Goal: Task Accomplishment & Management: Complete application form

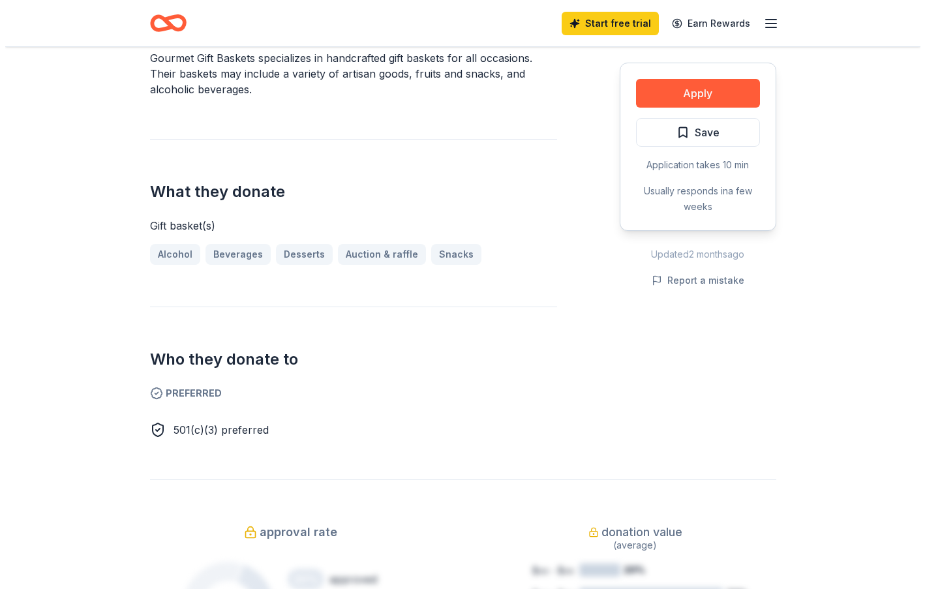
scroll to position [222, 0]
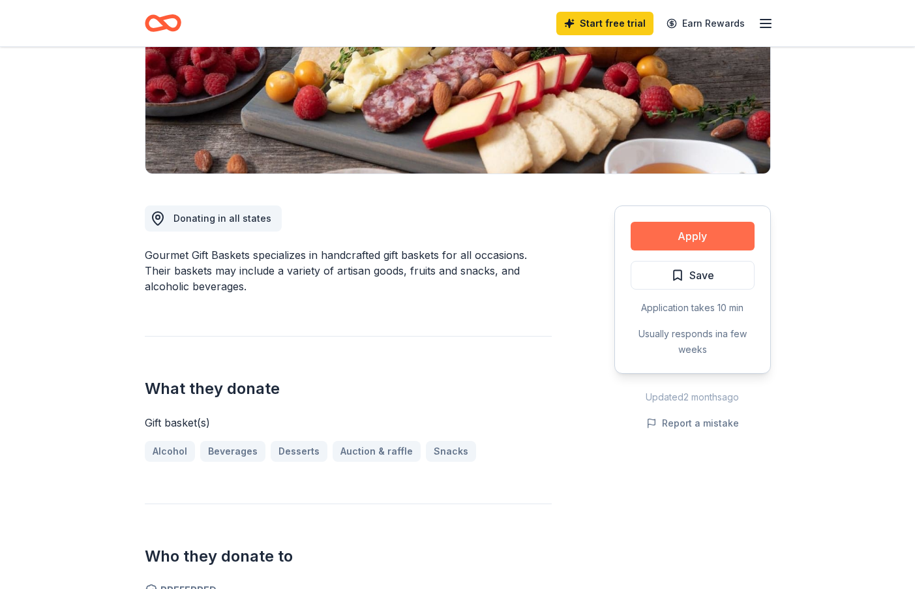
click at [685, 235] on button "Apply" at bounding box center [693, 236] width 124 height 29
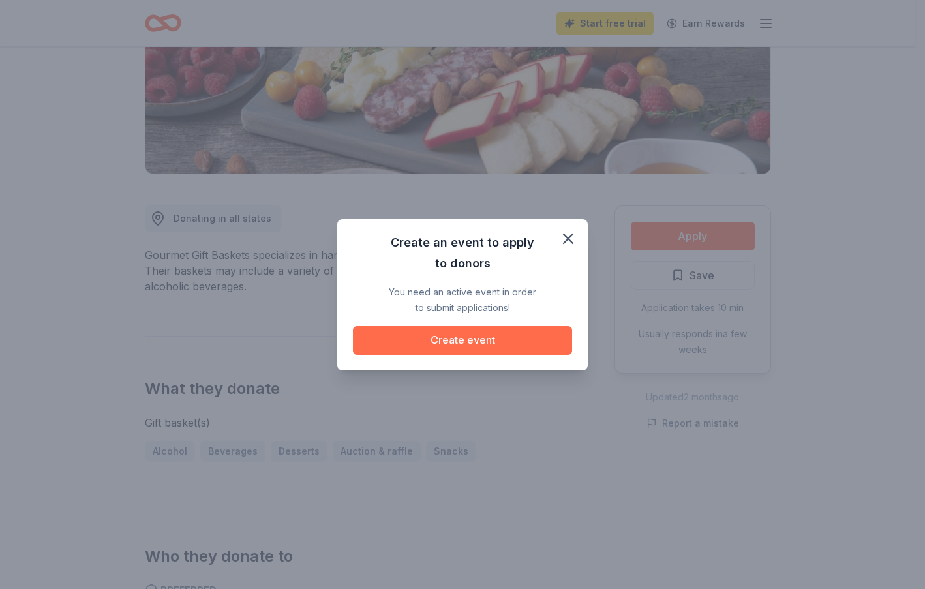
click at [496, 338] on button "Create event" at bounding box center [462, 340] width 219 height 29
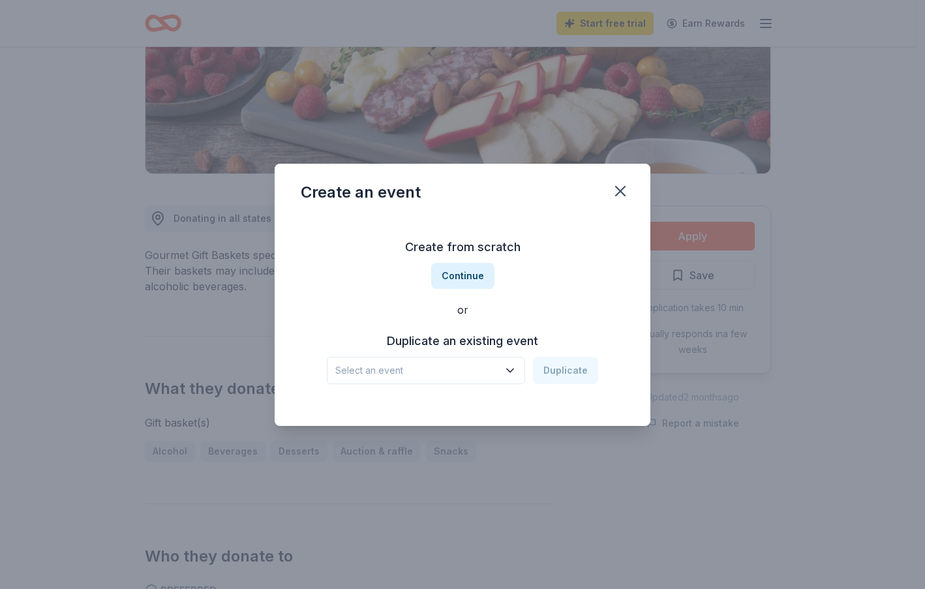
click at [484, 341] on h3 "Duplicate an existing event" at bounding box center [462, 341] width 271 height 21
click at [435, 379] on button "Select an event" at bounding box center [426, 370] width 198 height 27
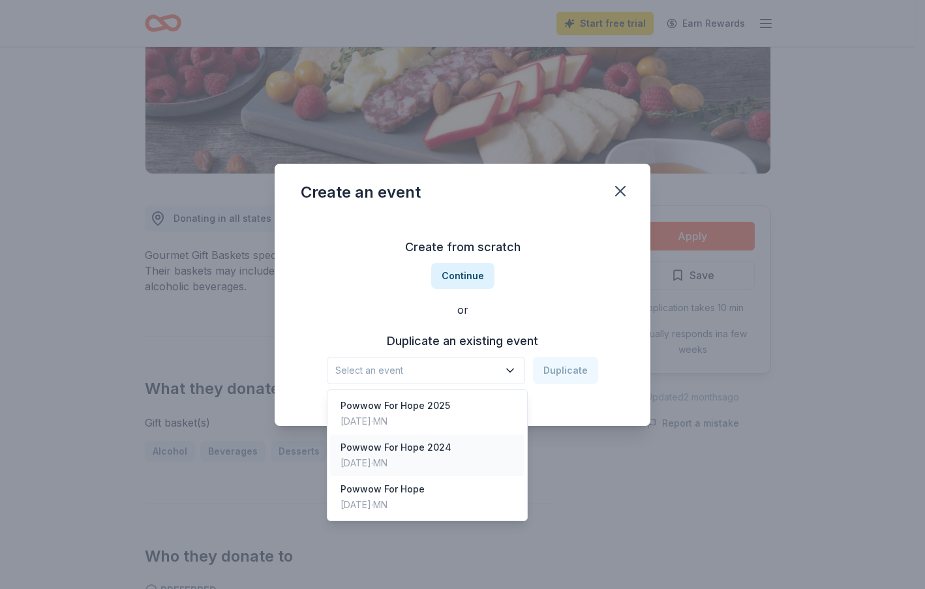
click at [443, 440] on div "Powwow For Hope 2024" at bounding box center [395, 447] width 111 height 16
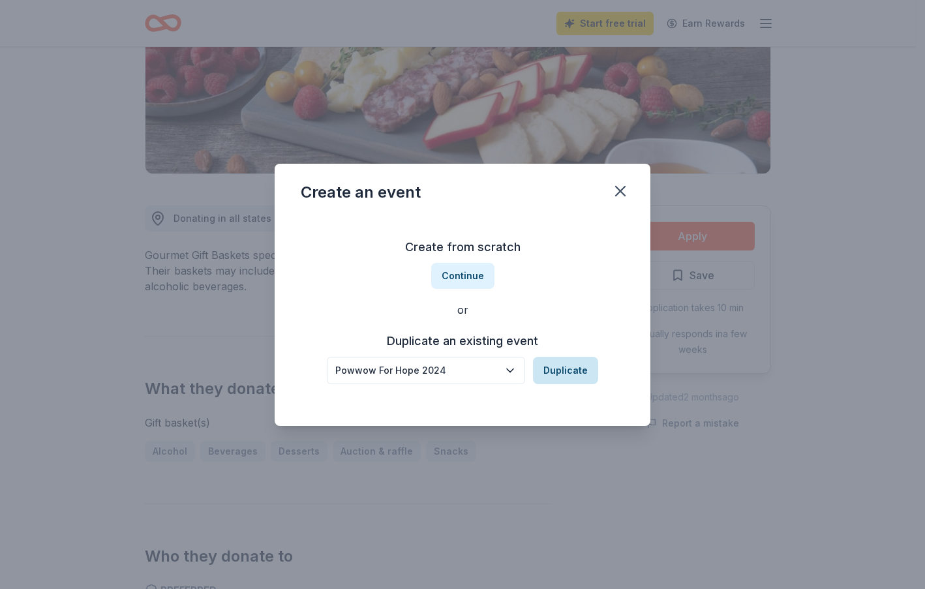
click at [553, 369] on button "Duplicate" at bounding box center [565, 370] width 65 height 27
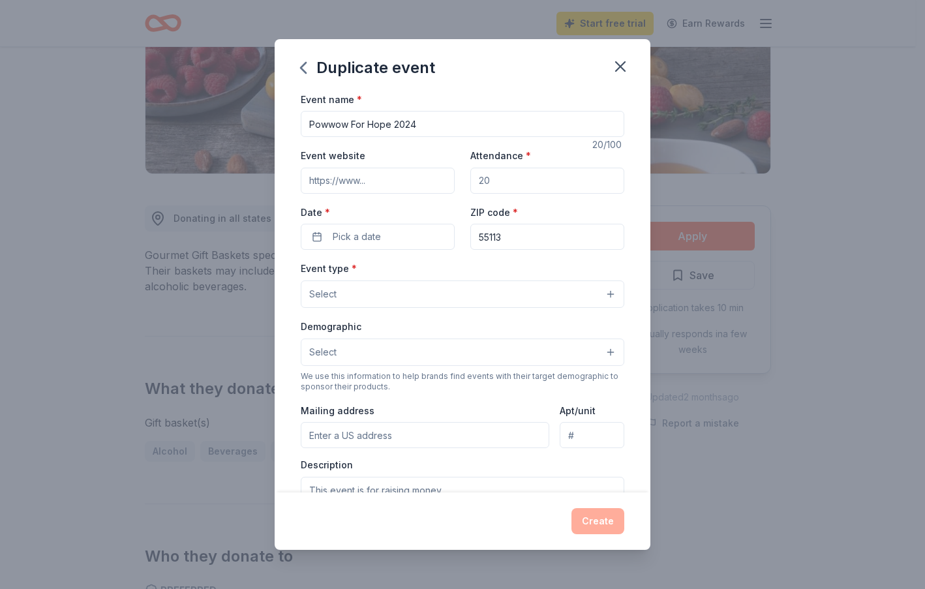
drag, startPoint x: 439, startPoint y: 120, endPoint x: 241, endPoint y: 115, distance: 197.6
click at [241, 115] on div "Duplicate event Event name * Powwow For Hope 2024 20 /100 Event website Attenda…" at bounding box center [462, 294] width 925 height 589
click at [309, 122] on input "Conference 2025" at bounding box center [462, 124] width 323 height 26
type input "AICAF Native [MEDICAL_DATA] Conference 2025"
click at [379, 175] on input "Event website" at bounding box center [378, 181] width 154 height 26
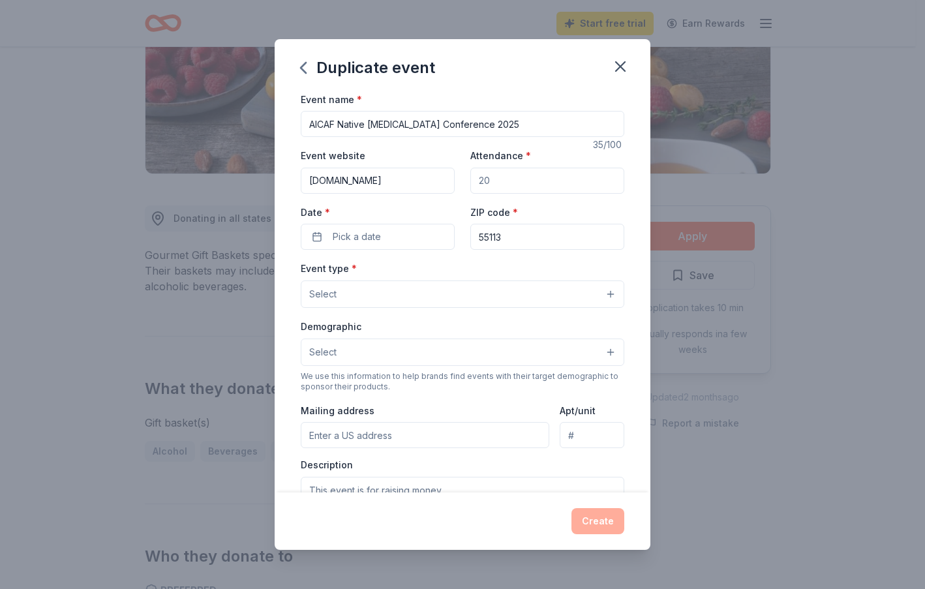
type input "[DOMAIN_NAME]"
type input "175"
click at [354, 244] on span "Pick a date" at bounding box center [357, 237] width 48 height 16
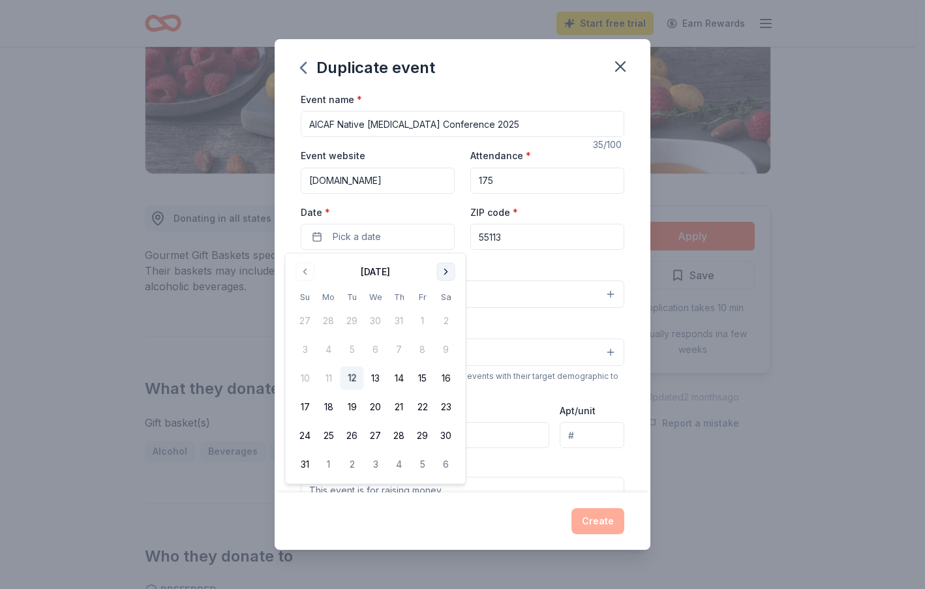
click at [449, 273] on button "Go to next month" at bounding box center [446, 272] width 18 height 18
click at [349, 348] on button "4" at bounding box center [351, 349] width 23 height 23
click at [537, 236] on input "55113" at bounding box center [547, 237] width 154 height 26
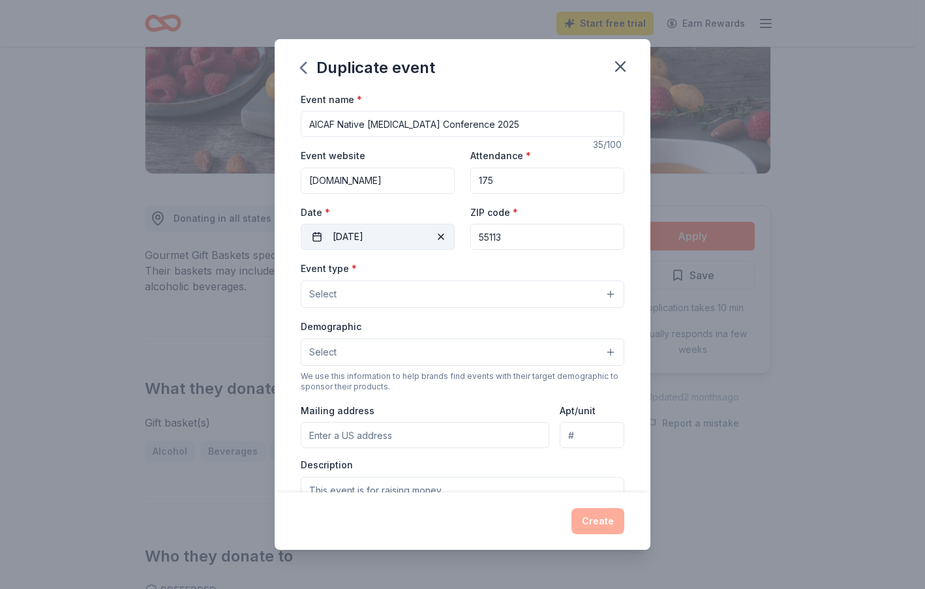
drag, startPoint x: 537, startPoint y: 236, endPoint x: 436, endPoint y: 231, distance: 101.2
click at [436, 231] on div "Event website [DOMAIN_NAME] Attendance * 175 Date * [DATE] ZIP code * 55113" at bounding box center [462, 198] width 323 height 102
type input "55425"
click at [369, 292] on button "Select" at bounding box center [462, 293] width 323 height 27
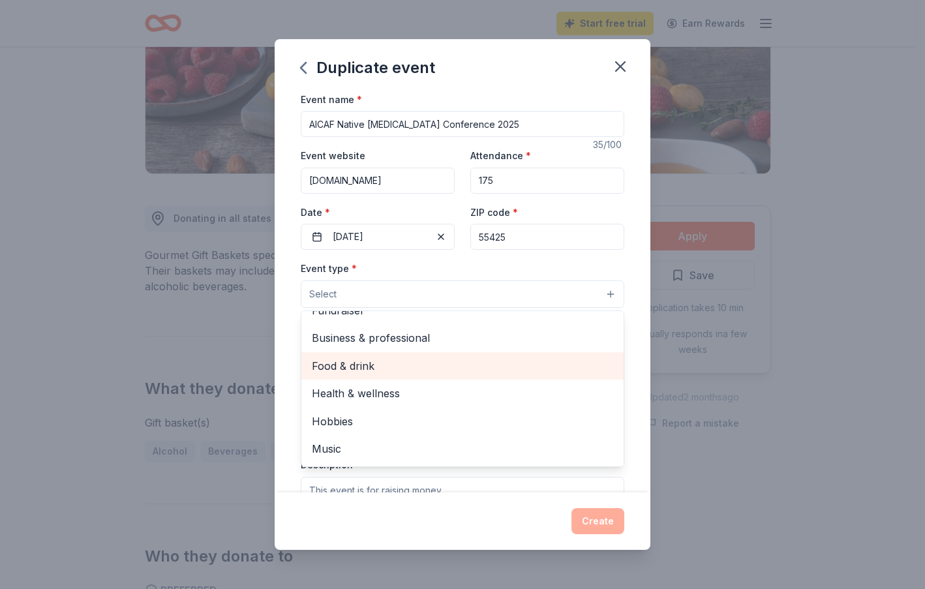
scroll to position [0, 0]
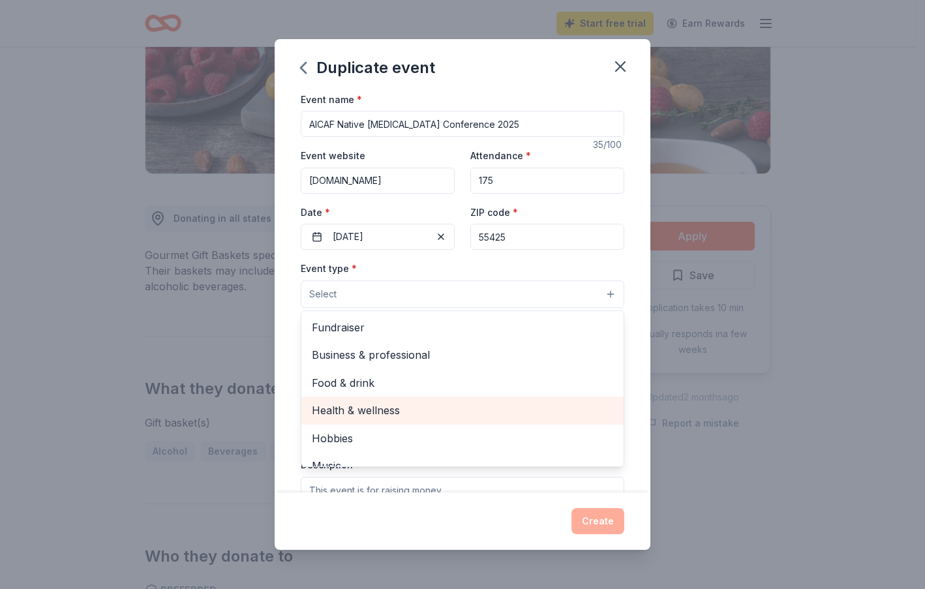
click at [393, 413] on span "Health & wellness" at bounding box center [462, 410] width 301 height 17
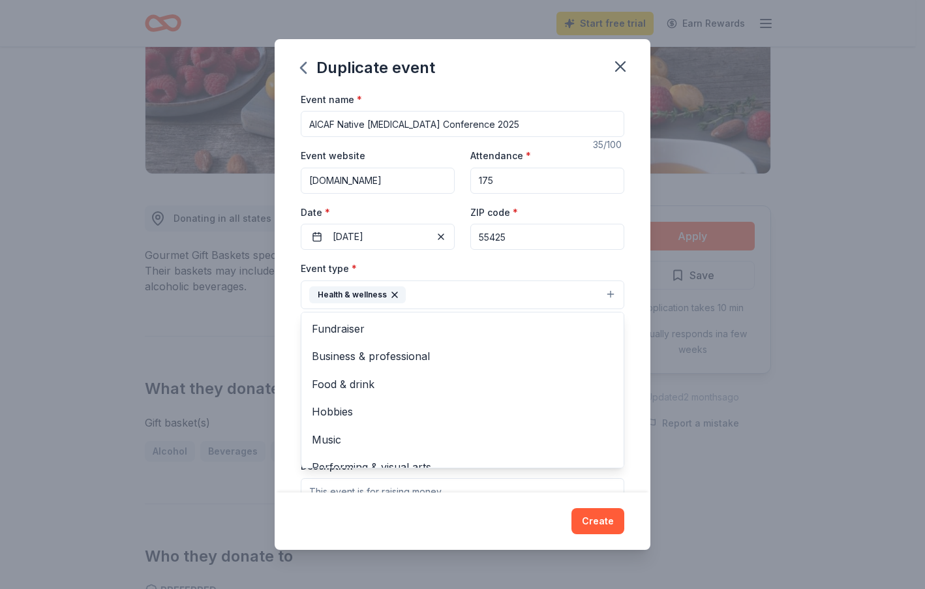
click at [627, 321] on div "Event name * AICAF Native [MEDICAL_DATA] Conference 2025 35 /100 Event website …" at bounding box center [463, 292] width 376 height 402
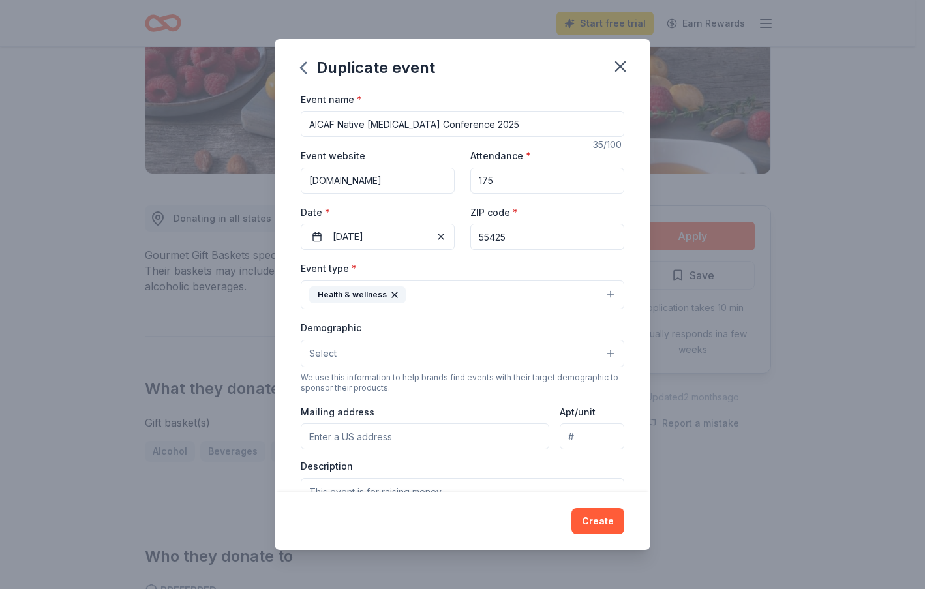
click at [378, 351] on button "Select" at bounding box center [462, 353] width 323 height 27
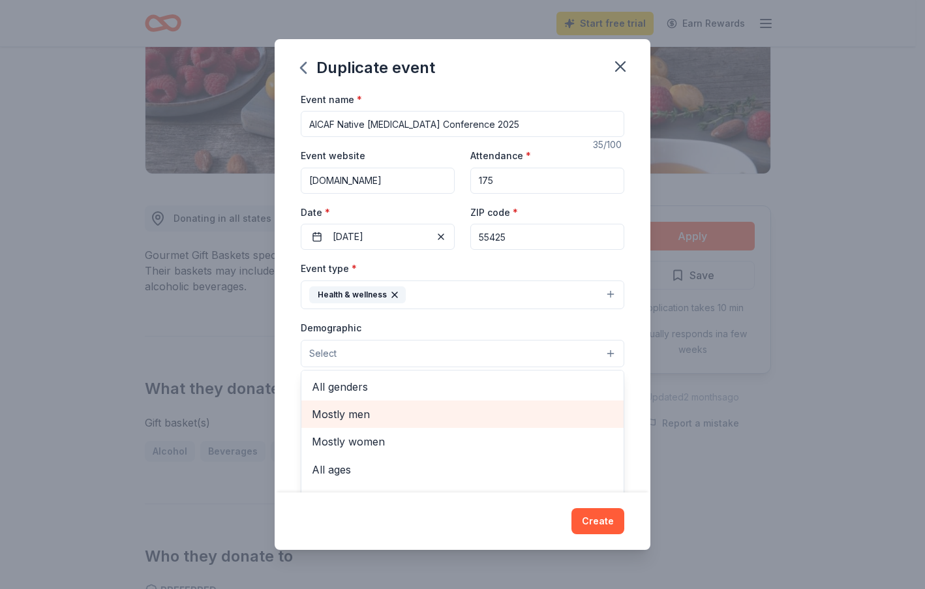
scroll to position [3, 0]
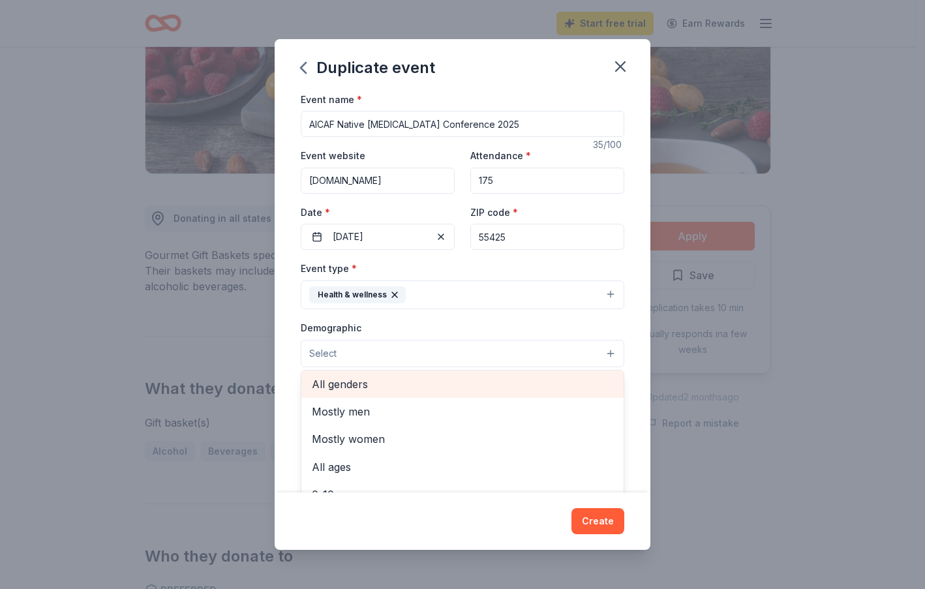
click at [384, 393] on div "All genders" at bounding box center [462, 383] width 322 height 27
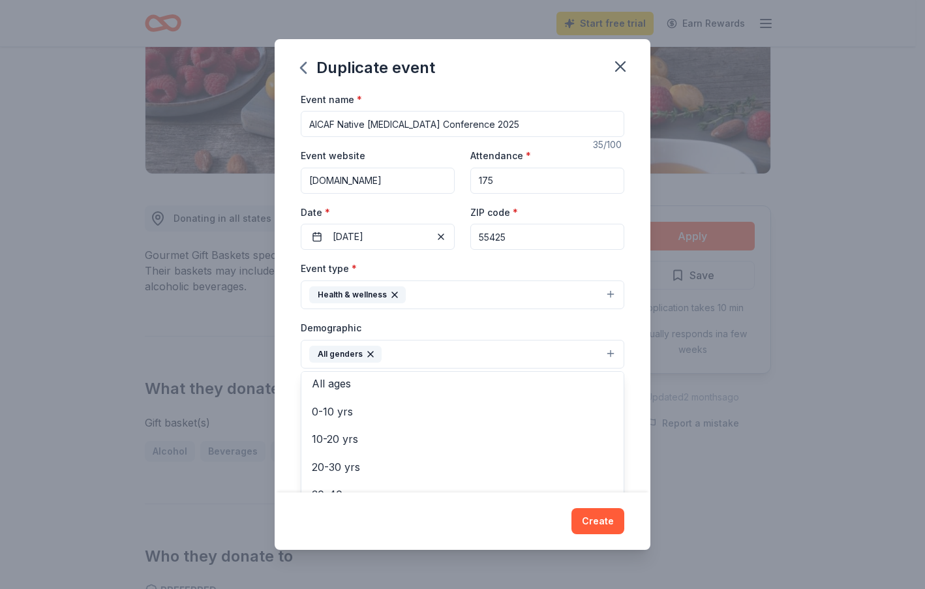
scroll to position [30, 0]
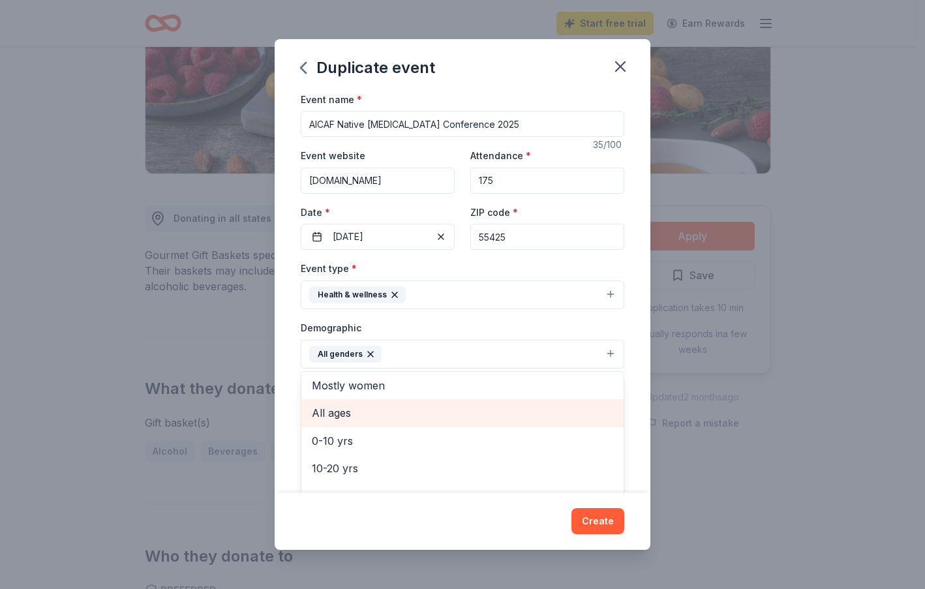
click at [338, 408] on span "All ages" at bounding box center [462, 412] width 301 height 17
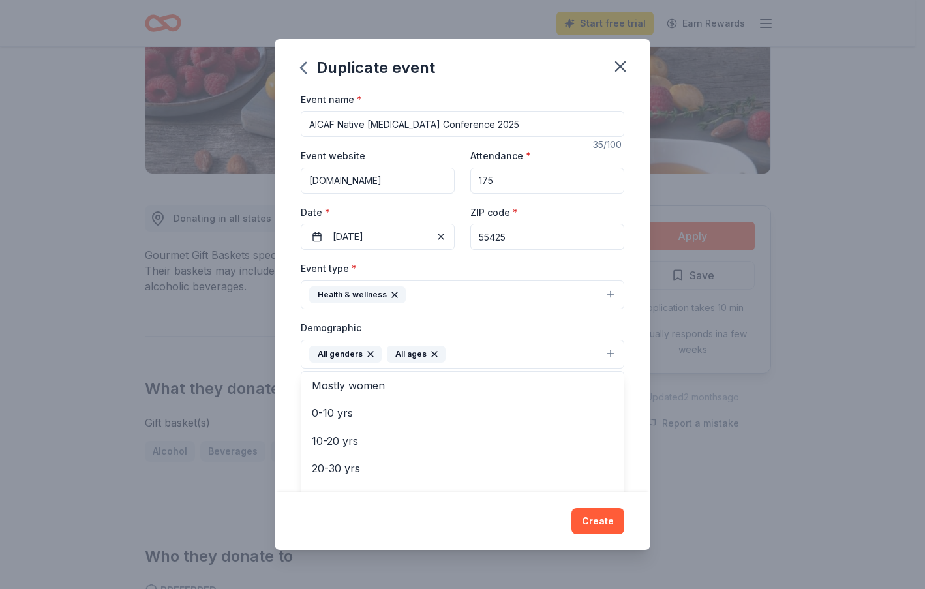
click at [625, 415] on div "Event name * AICAF Native [MEDICAL_DATA] Conference 2025 35 /100 Event website …" at bounding box center [463, 292] width 376 height 402
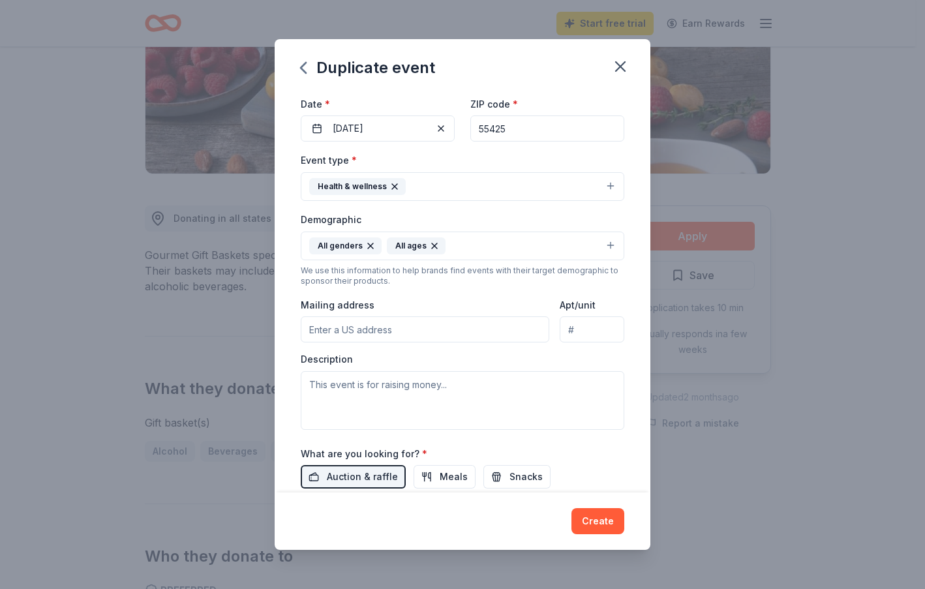
scroll to position [188, 0]
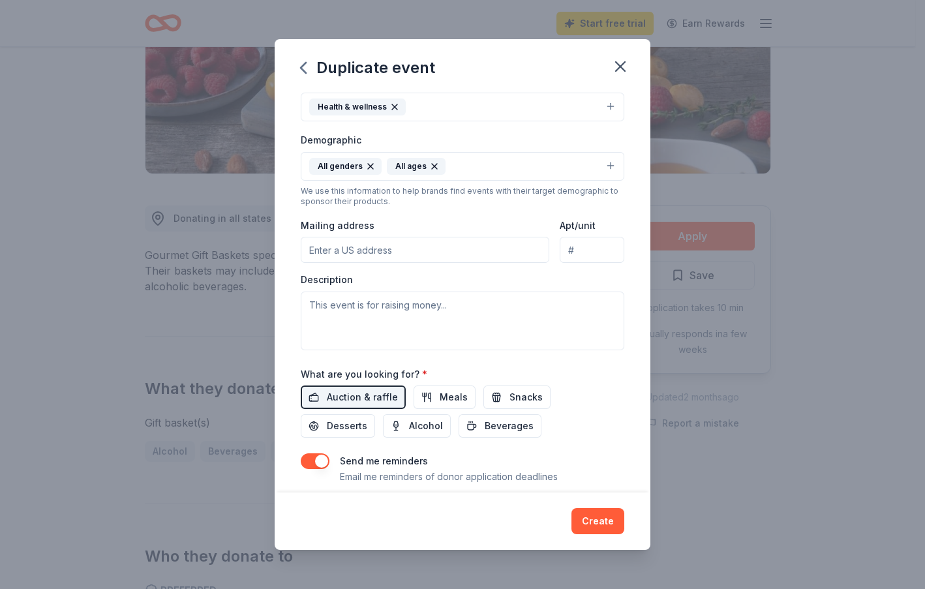
click at [369, 249] on input "Mailing address" at bounding box center [425, 250] width 248 height 26
type input "[STREET_ADDRESS]"
type input "317"
click at [366, 321] on textarea at bounding box center [462, 320] width 323 height 59
drag, startPoint x: 432, startPoint y: 302, endPoint x: 280, endPoint y: 291, distance: 153.0
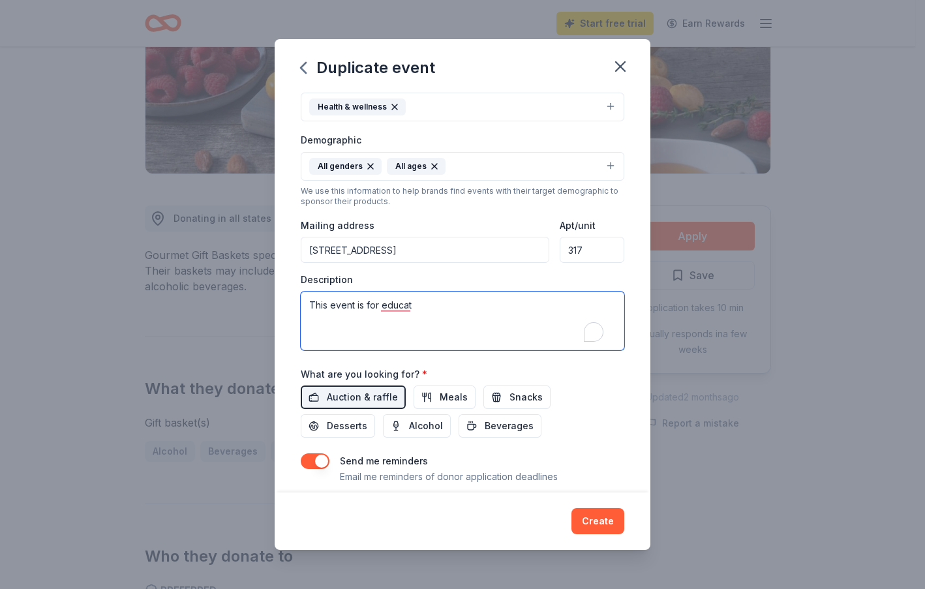
click at [280, 291] on div "Event name * AICAF Native [MEDICAL_DATA] Conference 2025 35 /100 Event website …" at bounding box center [463, 292] width 376 height 402
paste textarea "e purpose of this 2-day conference is to address the tremendous [MEDICAL_DATA] …"
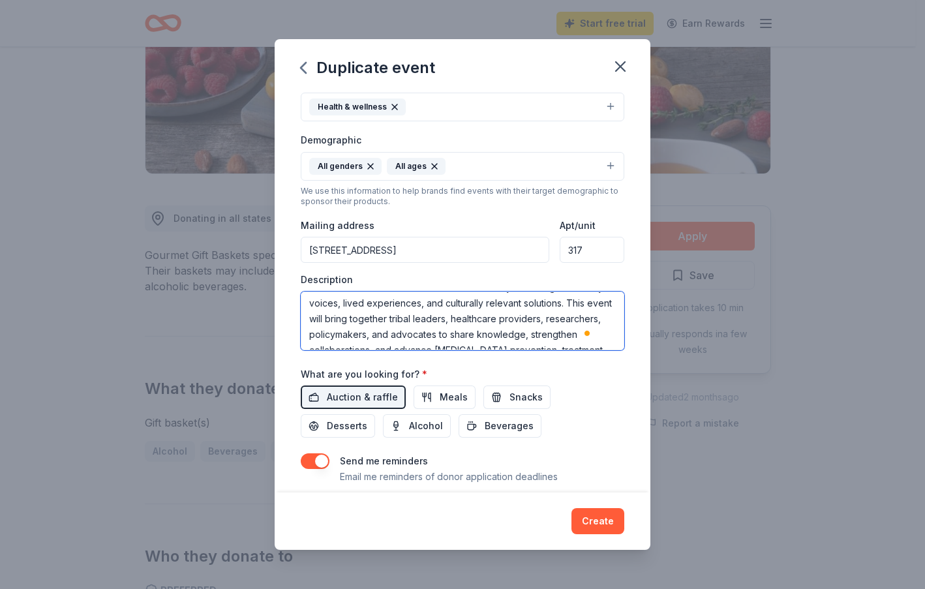
scroll to position [28, 0]
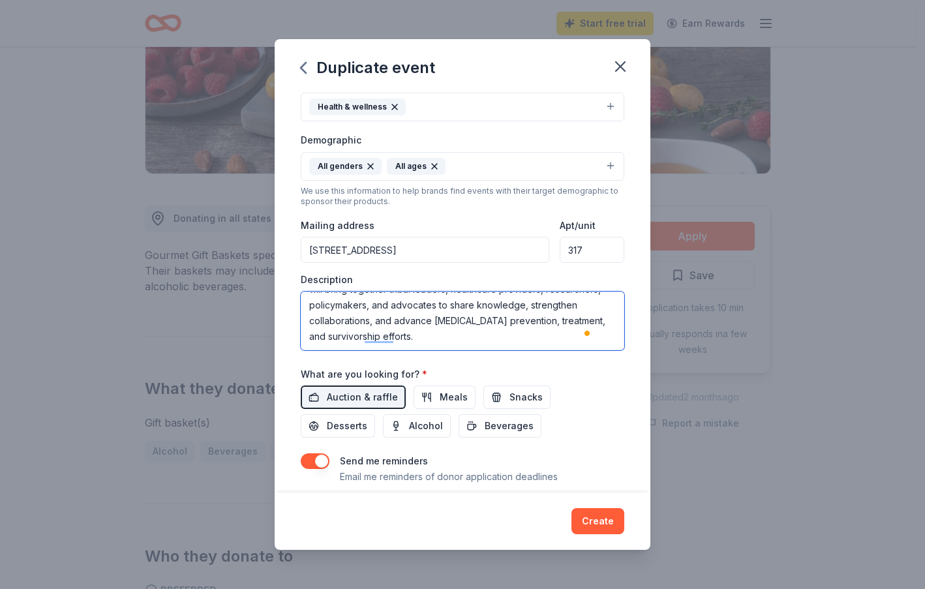
type textarea "The purpose of this 2-day conference is to address the tremendous [MEDICAL_DATA…"
click at [316, 460] on button "button" at bounding box center [315, 461] width 29 height 16
click at [587, 522] on button "Create" at bounding box center [597, 521] width 53 height 26
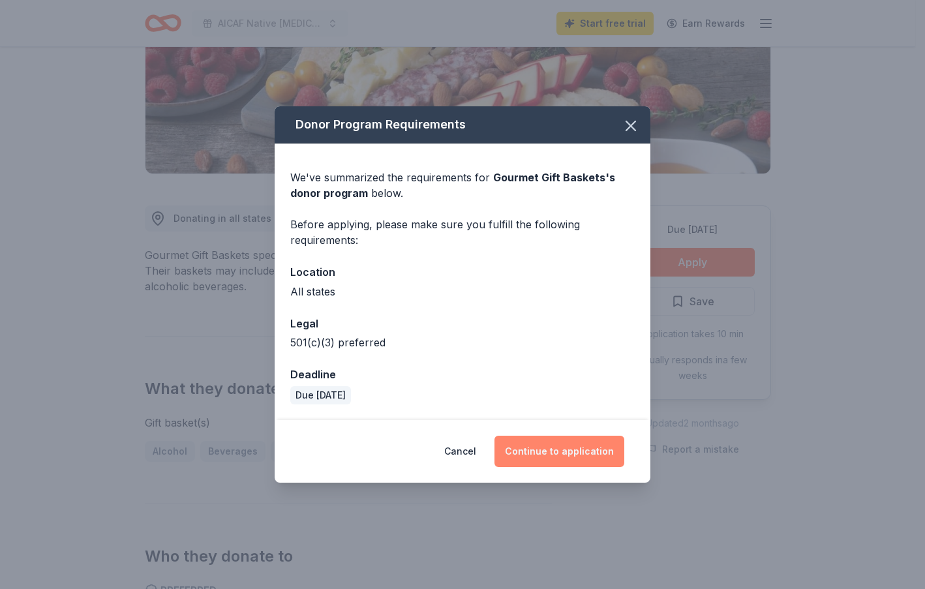
click at [546, 454] on button "Continue to application" at bounding box center [559, 451] width 130 height 31
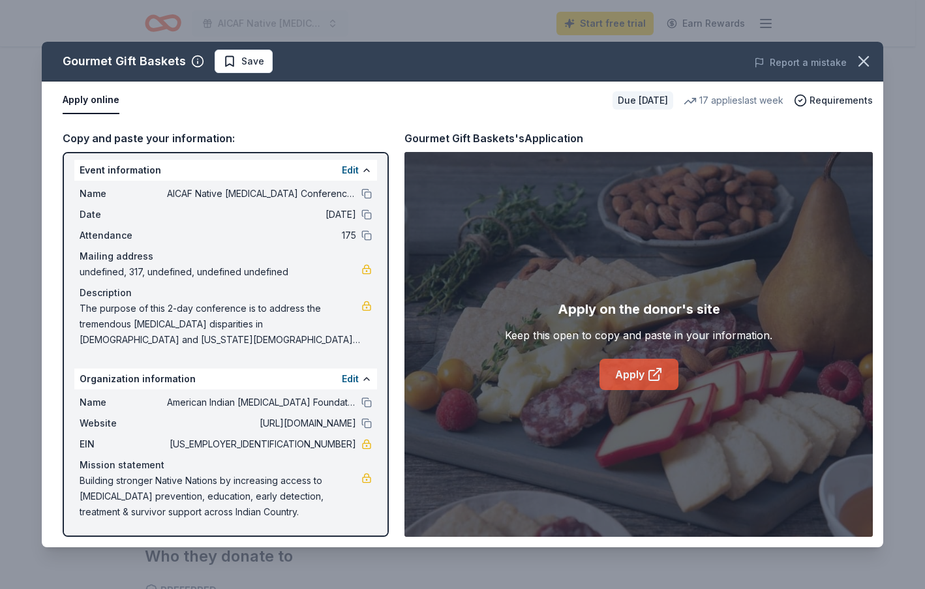
click at [634, 376] on link "Apply" at bounding box center [638, 374] width 79 height 31
drag, startPoint x: 248, startPoint y: 511, endPoint x: 67, endPoint y: 475, distance: 184.8
click at [66, 474] on div "Event information Edit Name AICAF Native [MEDICAL_DATA] Conference 2025 Date [D…" at bounding box center [226, 344] width 326 height 385
drag, startPoint x: 82, startPoint y: 479, endPoint x: 336, endPoint y: 498, distance: 255.7
click at [336, 498] on span "Building stronger Native Nations by increasing access to [MEDICAL_DATA] prevent…" at bounding box center [221, 496] width 282 height 47
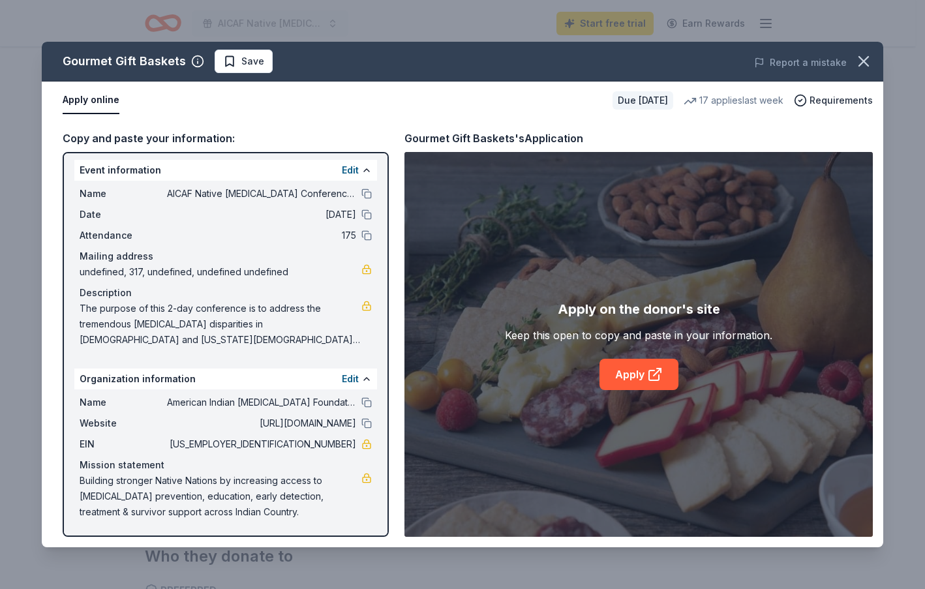
drag, startPoint x: 249, startPoint y: 507, endPoint x: 21, endPoint y: 436, distance: 239.2
click at [21, 436] on div "Gourmet Gift Baskets Save Report a mistake Apply online Due [DATE] 17 applies l…" at bounding box center [462, 294] width 925 height 589
click at [857, 61] on icon "button" at bounding box center [863, 61] width 18 height 18
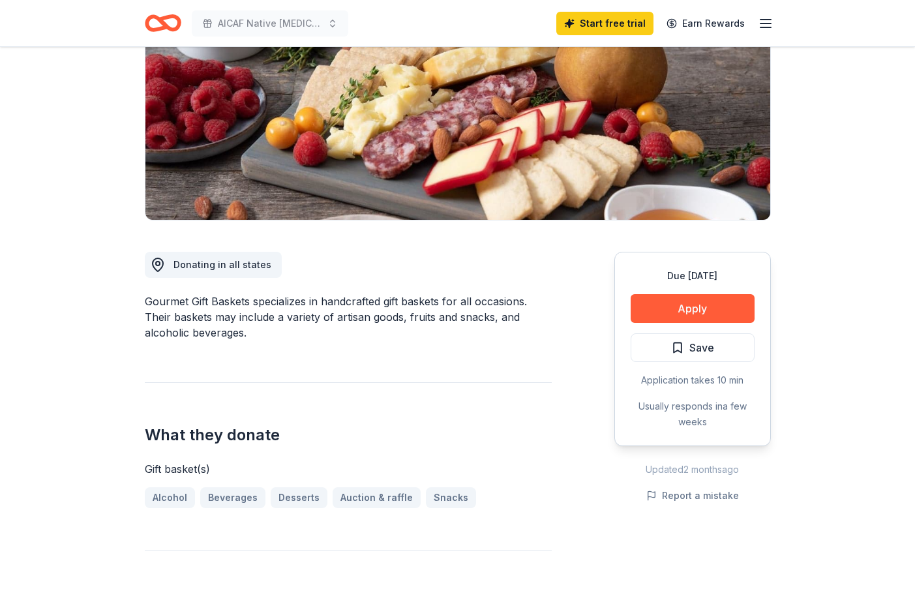
scroll to position [54, 0]
